Goal: Task Accomplishment & Management: Complete application form

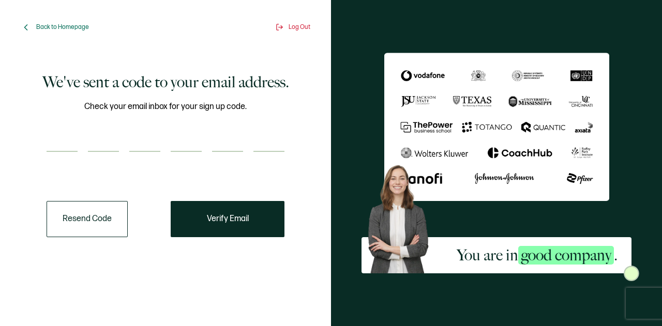
click at [69, 139] on input "number" at bounding box center [62, 141] width 31 height 21
paste input "5"
type input "5"
type input "0"
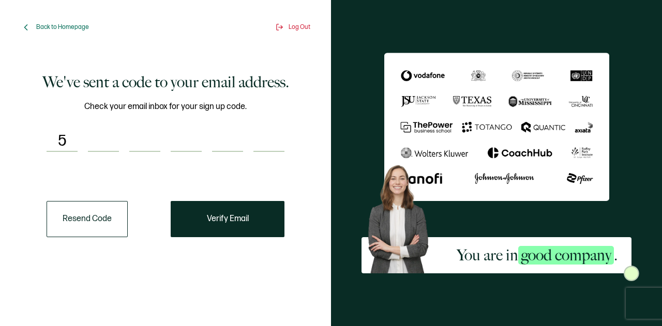
type input "5"
type input "4"
type input "9"
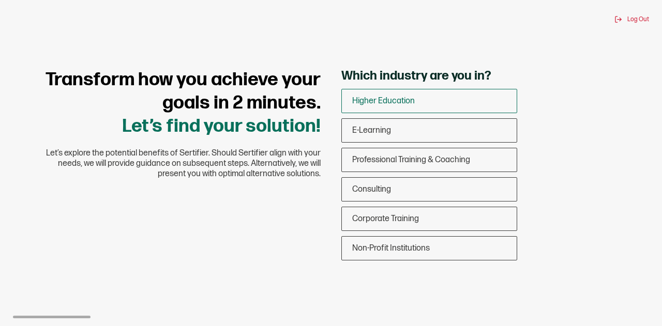
click at [387, 99] on span "Higher Education" at bounding box center [383, 101] width 63 height 10
click at [0, 0] on input "Higher Education" at bounding box center [0, 0] width 0 height 0
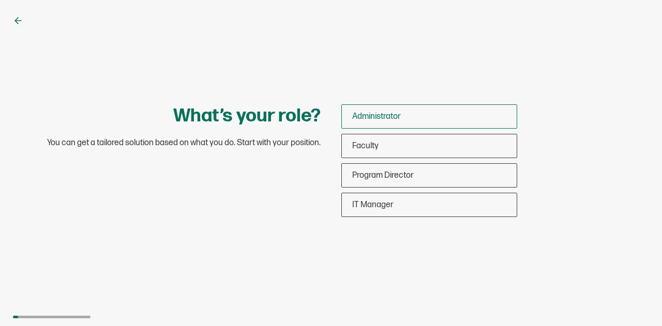
click at [370, 110] on div "Administrator" at bounding box center [429, 116] width 175 height 24
click at [0, 0] on input "Administrator" at bounding box center [0, 0] width 0 height 0
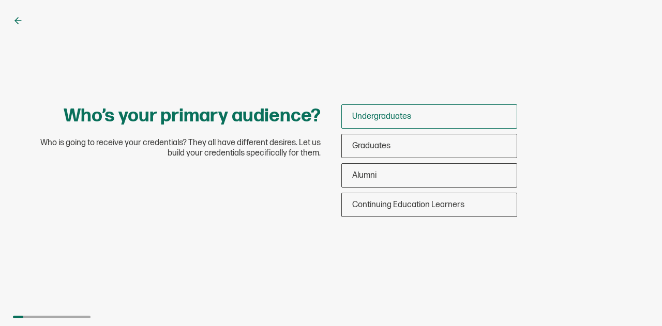
click at [375, 115] on span "Undergraduates" at bounding box center [381, 117] width 59 height 10
click at [0, 0] on input "Undergraduates" at bounding box center [0, 0] width 0 height 0
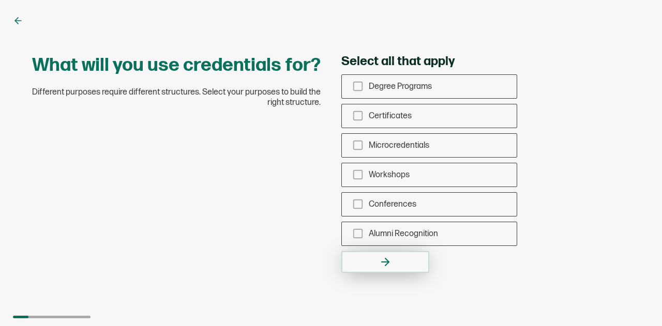
click at [398, 263] on button "button" at bounding box center [385, 262] width 88 height 22
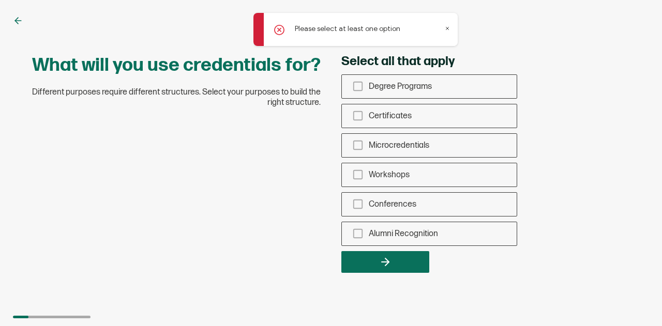
click at [446, 28] on icon at bounding box center [447, 28] width 5 height 5
click at [387, 115] on span "Certificates" at bounding box center [390, 116] width 43 height 10
click at [0, 0] on input "Certificates" at bounding box center [0, 0] width 0 height 0
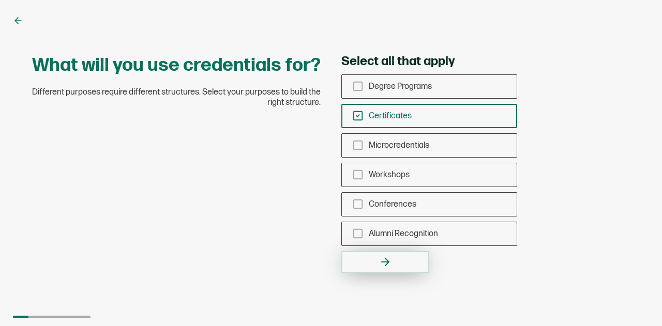
click at [385, 261] on icon "button" at bounding box center [385, 262] width 12 height 12
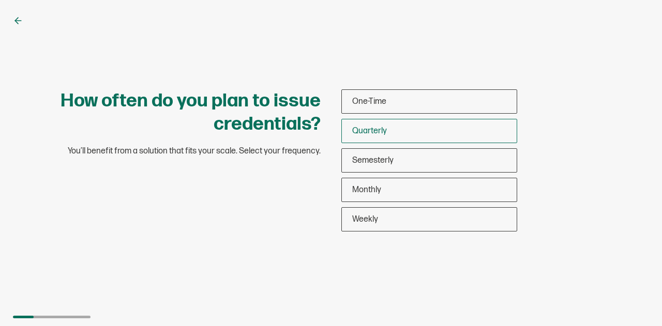
click at [369, 128] on span "Quarterly" at bounding box center [369, 131] width 35 height 10
click at [0, 0] on input "Quarterly" at bounding box center [0, 0] width 0 height 0
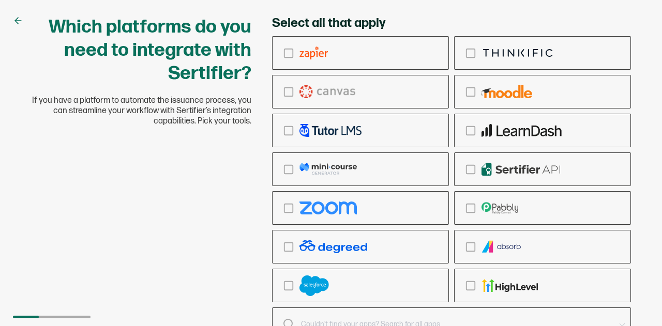
click at [659, 126] on div "Which platforms do you need to integrate with Sertifier? If you have a platform…" at bounding box center [331, 163] width 662 height 326
click at [468, 53] on icon "checkbox-group" at bounding box center [470, 53] width 11 height 11
click at [0, 0] on input "checkbox-group" at bounding box center [0, 0] width 0 height 0
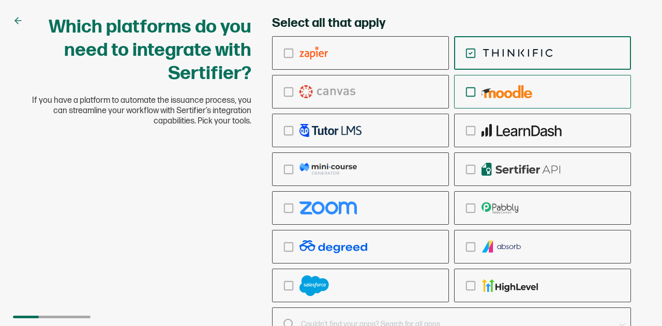
click at [467, 93] on icon "checkbox-group" at bounding box center [470, 91] width 11 height 11
click at [0, 0] on input "checkbox-group" at bounding box center [0, 0] width 0 height 0
click at [286, 207] on icon "checkbox-group" at bounding box center [288, 208] width 11 height 11
click at [0, 0] on input "checkbox-group" at bounding box center [0, 0] width 0 height 0
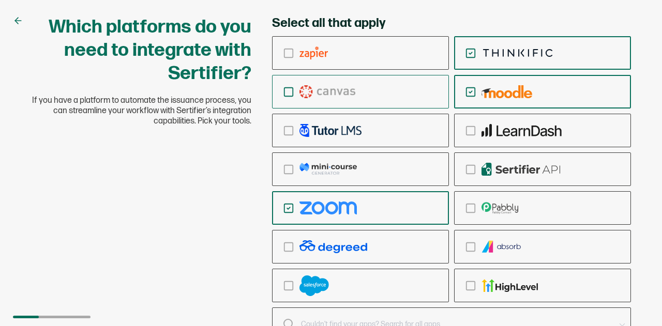
click at [287, 91] on icon "checkbox-group" at bounding box center [288, 91] width 11 height 11
click at [0, 0] on input "checkbox-group" at bounding box center [0, 0] width 0 height 0
click at [193, 189] on div "Which platforms do you need to integrate with Sertifier? If you have a platform…" at bounding box center [331, 192] width 620 height 353
click at [652, 180] on div "Which platforms do you need to integrate with Sertifier? If you have a platform…" at bounding box center [331, 163] width 662 height 326
